Goal: Task Accomplishment & Management: Use online tool/utility

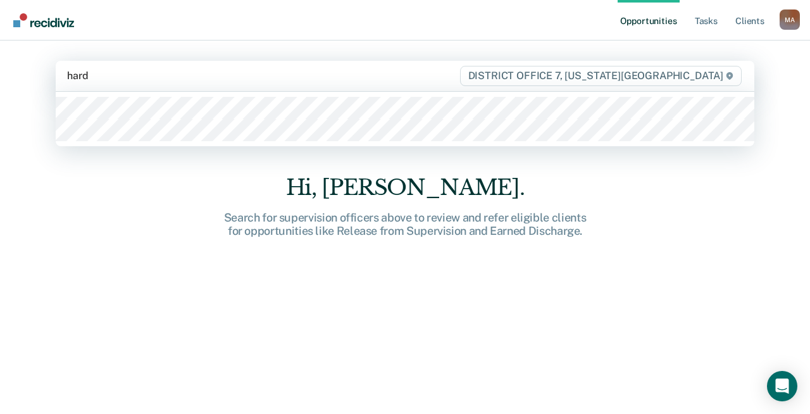
type input "hardi"
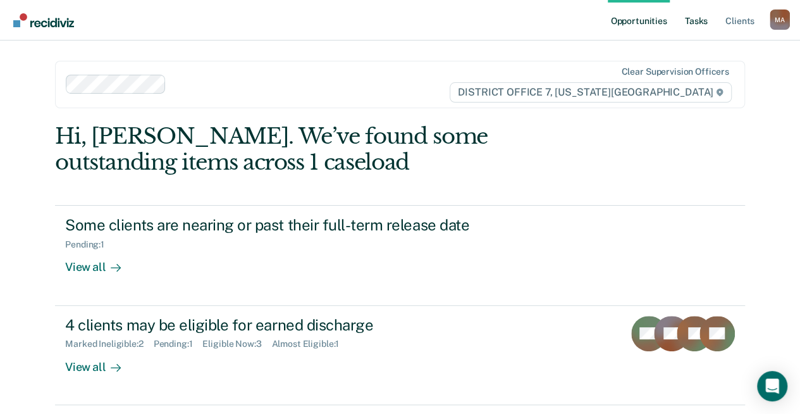
click at [704, 23] on link "Tasks" at bounding box center [697, 20] width 28 height 40
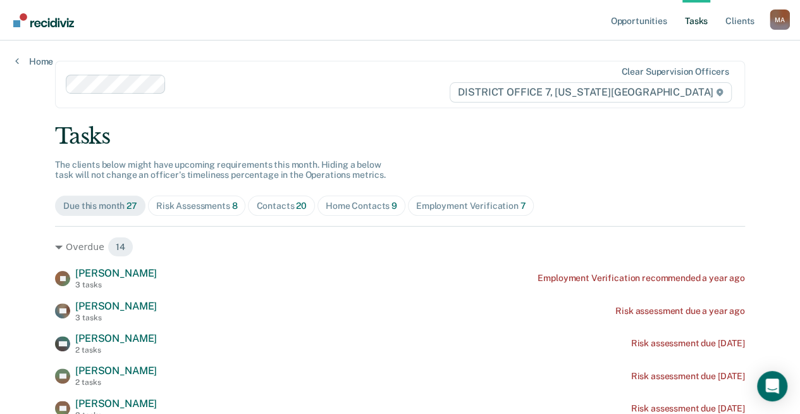
click at [349, 201] on div "Home Contacts 9" at bounding box center [361, 206] width 71 height 11
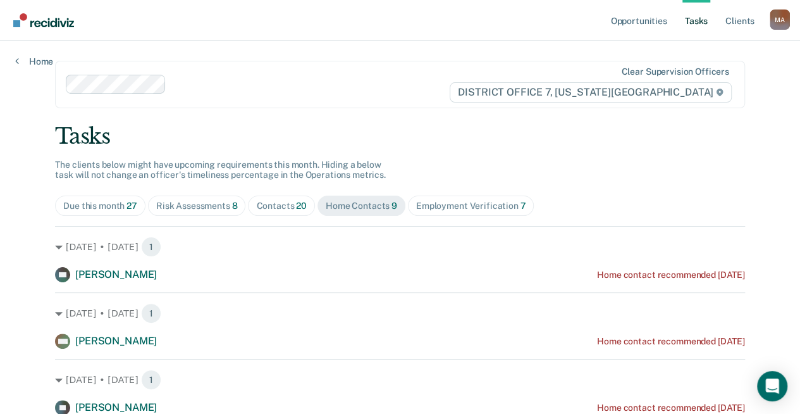
click at [444, 206] on div "Employment Verification 7" at bounding box center [471, 206] width 110 height 11
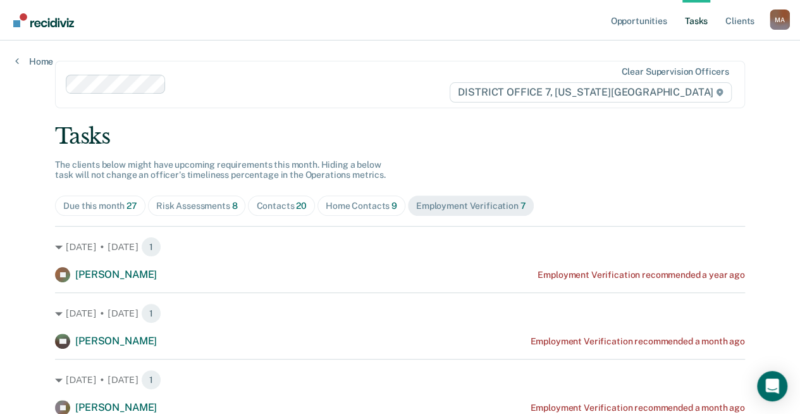
click at [187, 202] on div "Risk Assessments 8" at bounding box center [197, 206] width 82 height 11
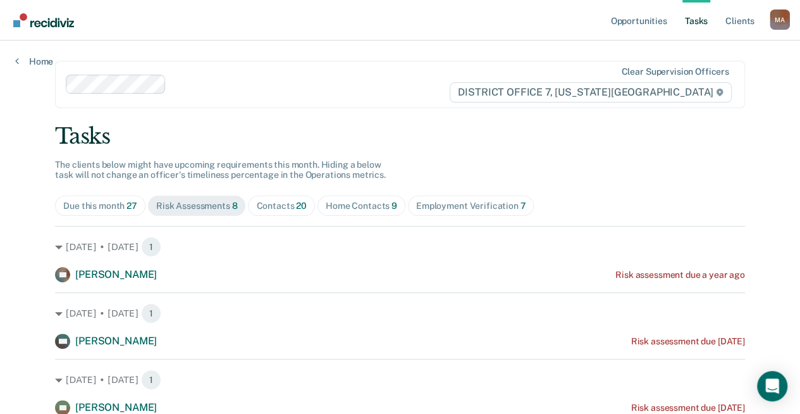
click at [106, 202] on div "Due this month 27" at bounding box center [100, 206] width 74 height 11
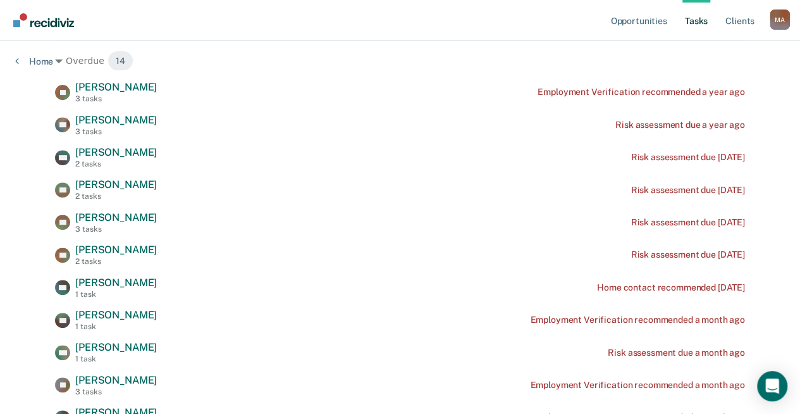
scroll to position [190, 0]
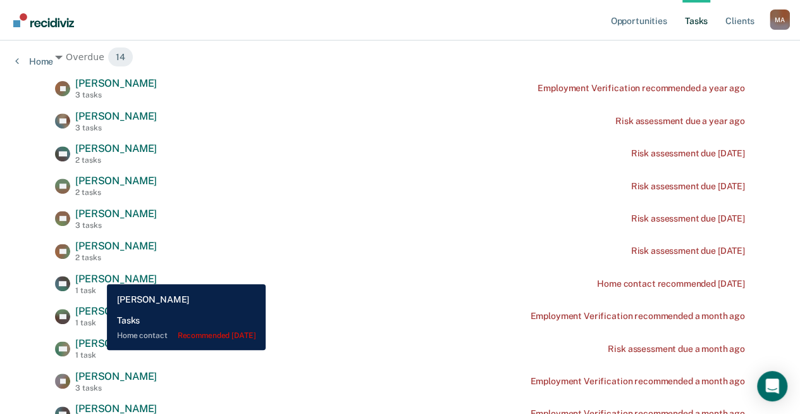
click at [97, 275] on span "[PERSON_NAME]" at bounding box center [116, 279] width 82 height 12
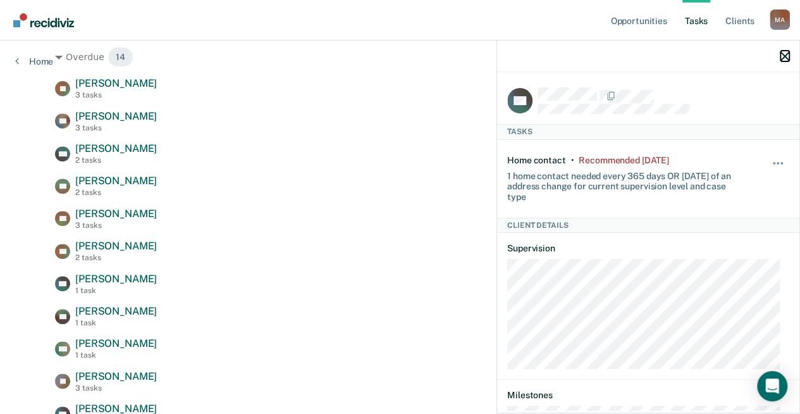
click at [786, 57] on icon "button" at bounding box center [785, 56] width 9 height 9
